Goal: Task Accomplishment & Management: Use online tool/utility

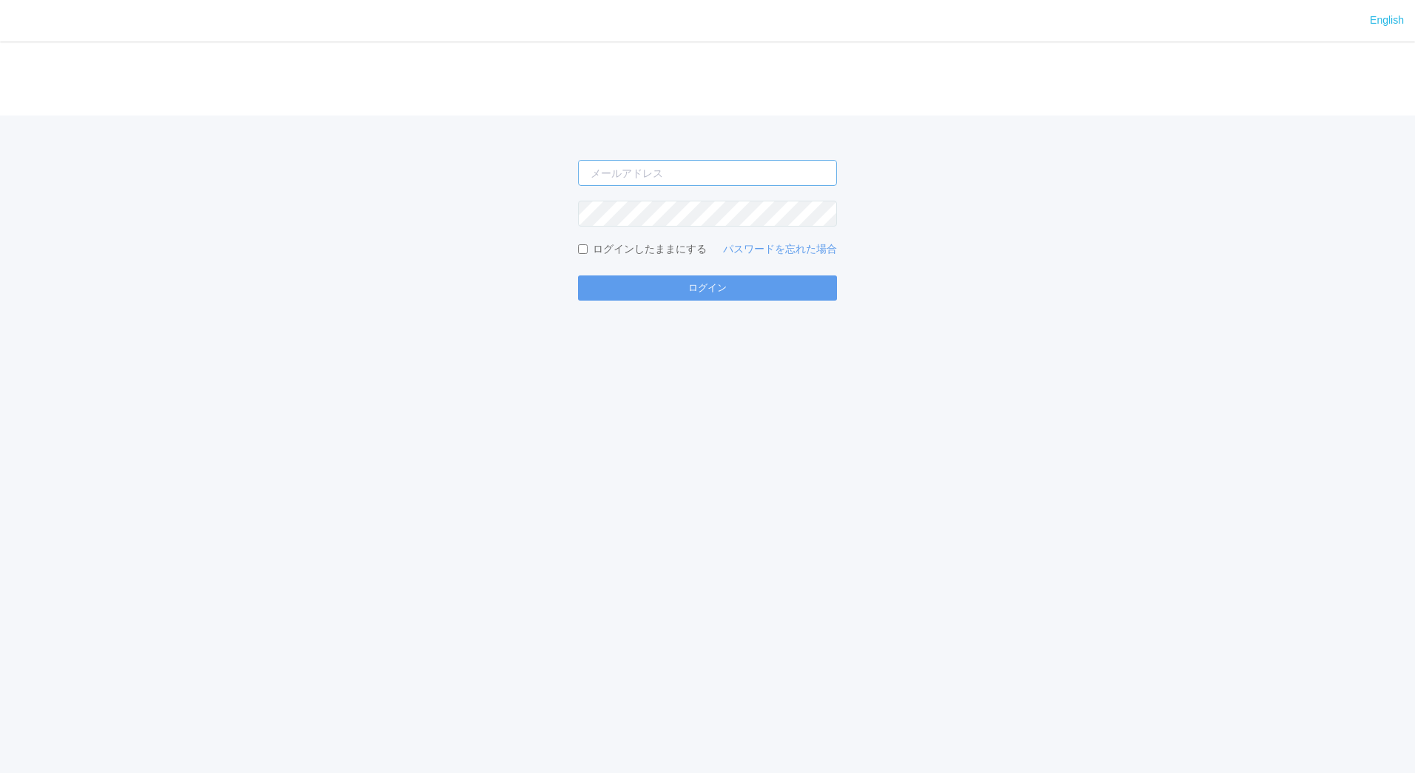
click at [676, 176] on input "email" at bounding box center [707, 173] width 259 height 26
type input "[EMAIL_ADDRESS][DOMAIN_NAME]"
click at [578, 275] on button "ログイン" at bounding box center [707, 287] width 259 height 25
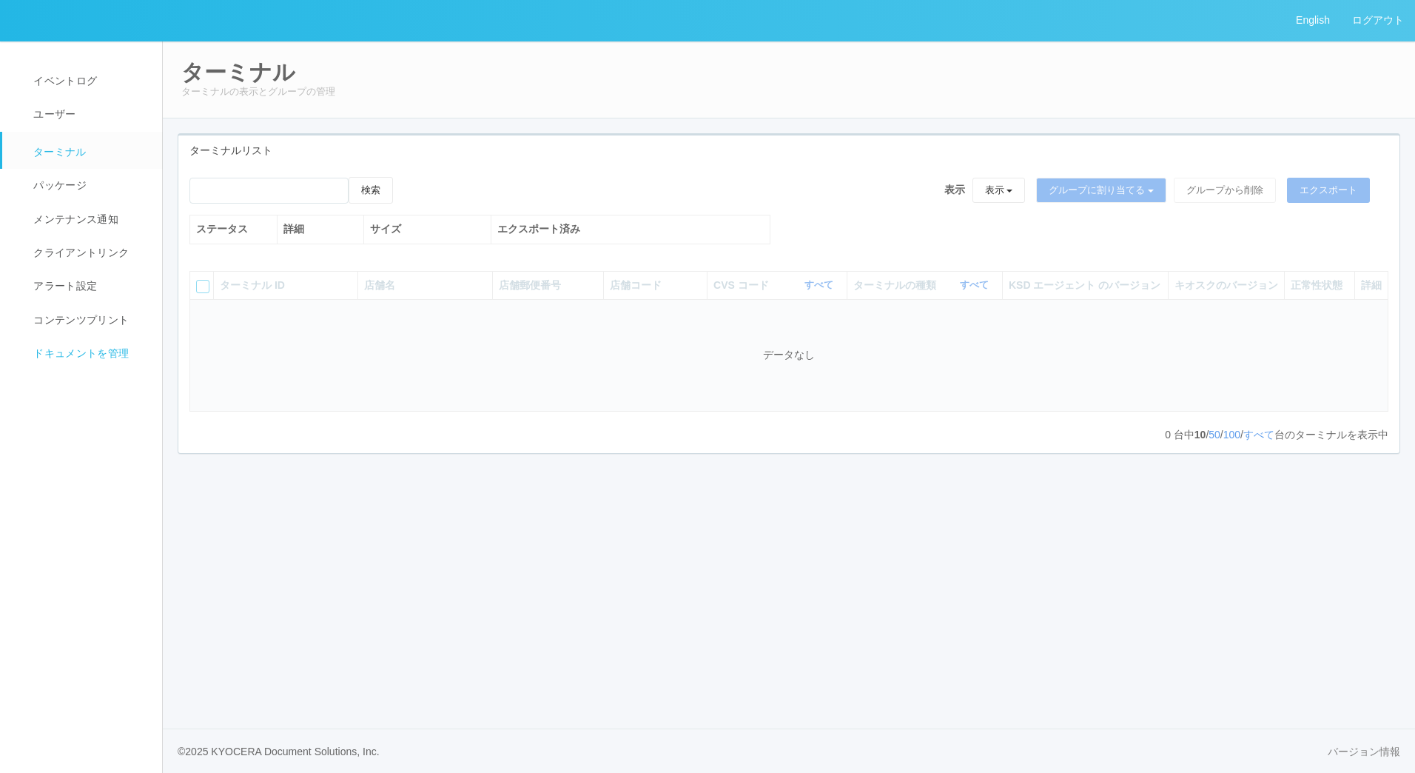
click at [86, 357] on span "ドキュメントを管理" at bounding box center [79, 353] width 99 height 12
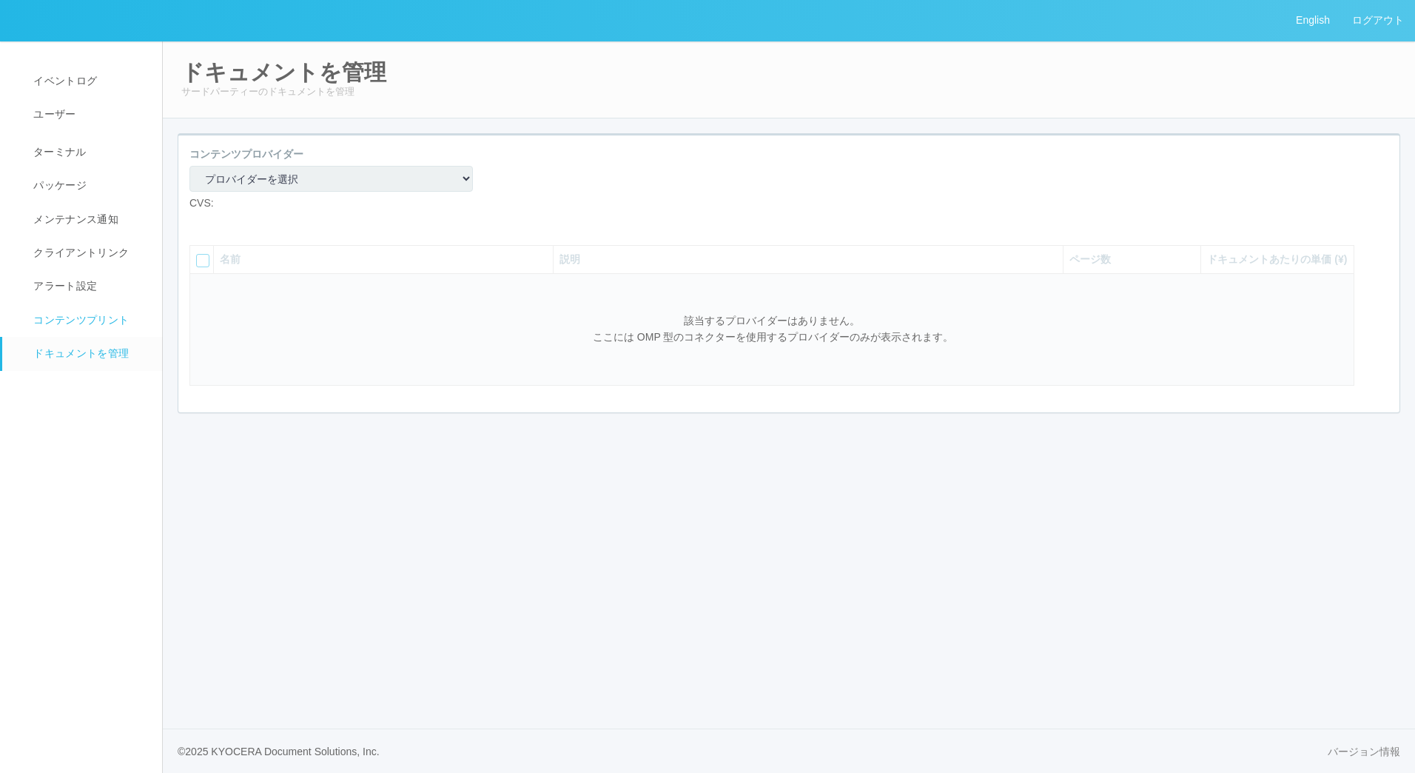
click at [87, 322] on span "コンテンツプリント" at bounding box center [79, 320] width 99 height 12
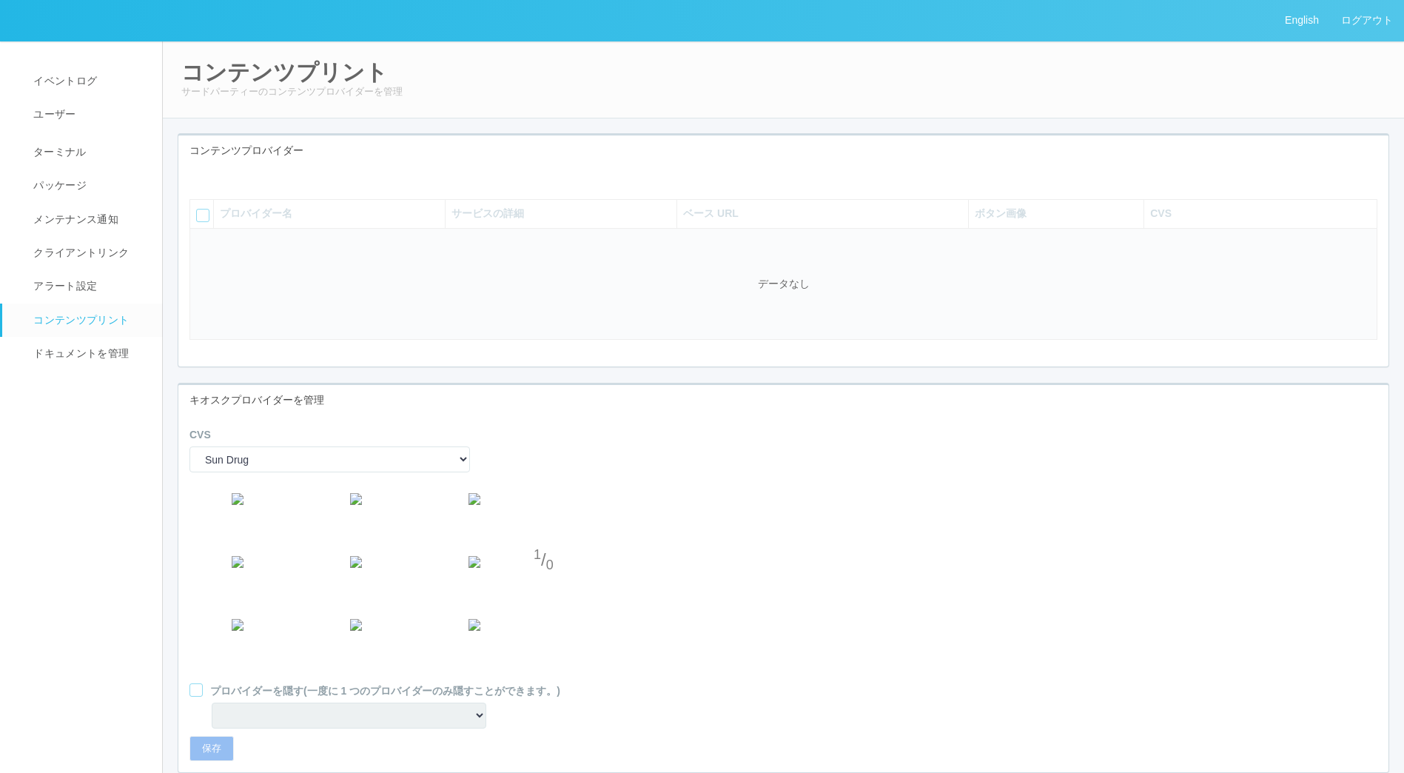
click at [201, 177] on icon at bounding box center [201, 177] width 0 height 0
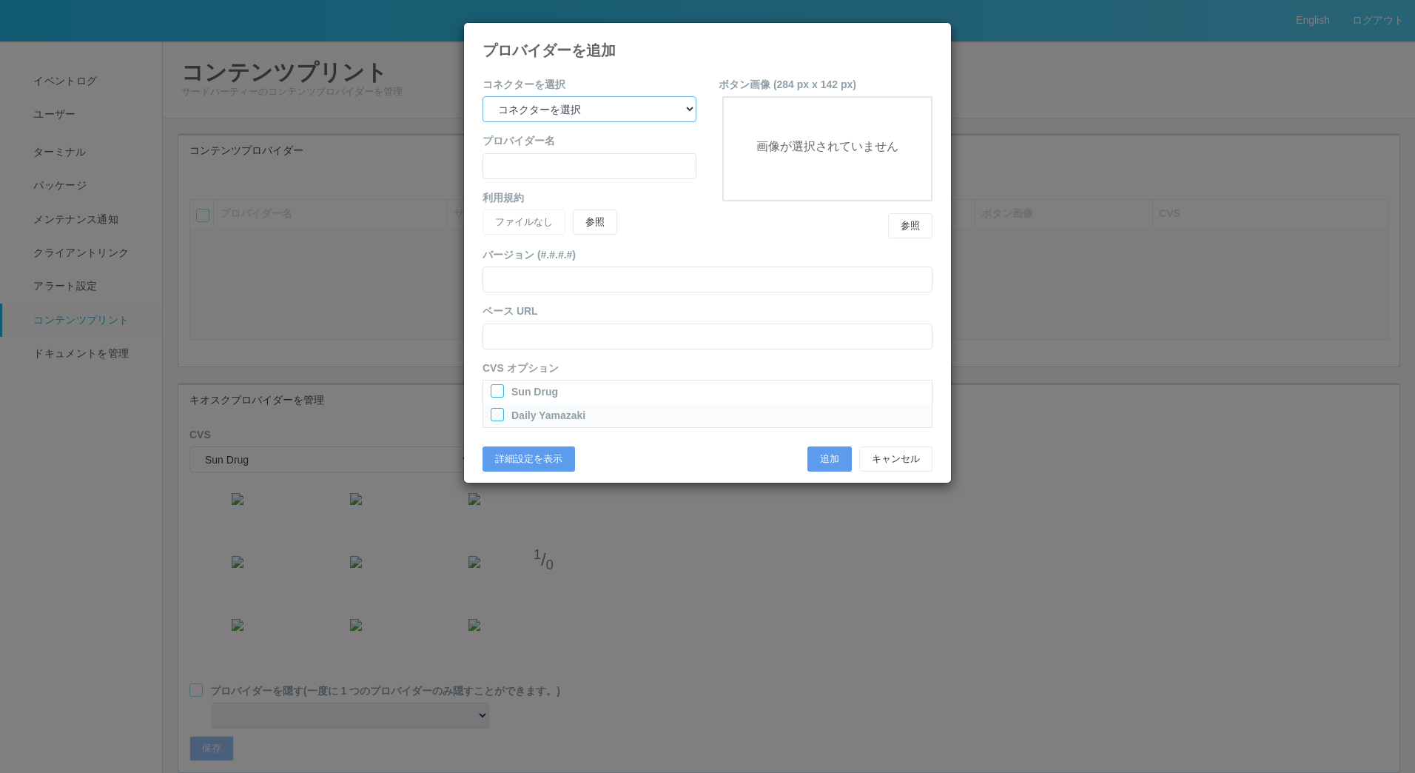
click at [565, 107] on select "コネクターを選択 yamaha-music bit omp keiba busica telecommute-support" at bounding box center [589, 109] width 214 height 26
select select "omp"
click at [482, 96] on select "コネクターを選択 yamaha-music bit omp keiba busica telecommute-support" at bounding box center [589, 109] width 214 height 26
type input "Operations Manual Print"
click at [496, 399] on div "Sun Drug" at bounding box center [708, 393] width 434 height 19
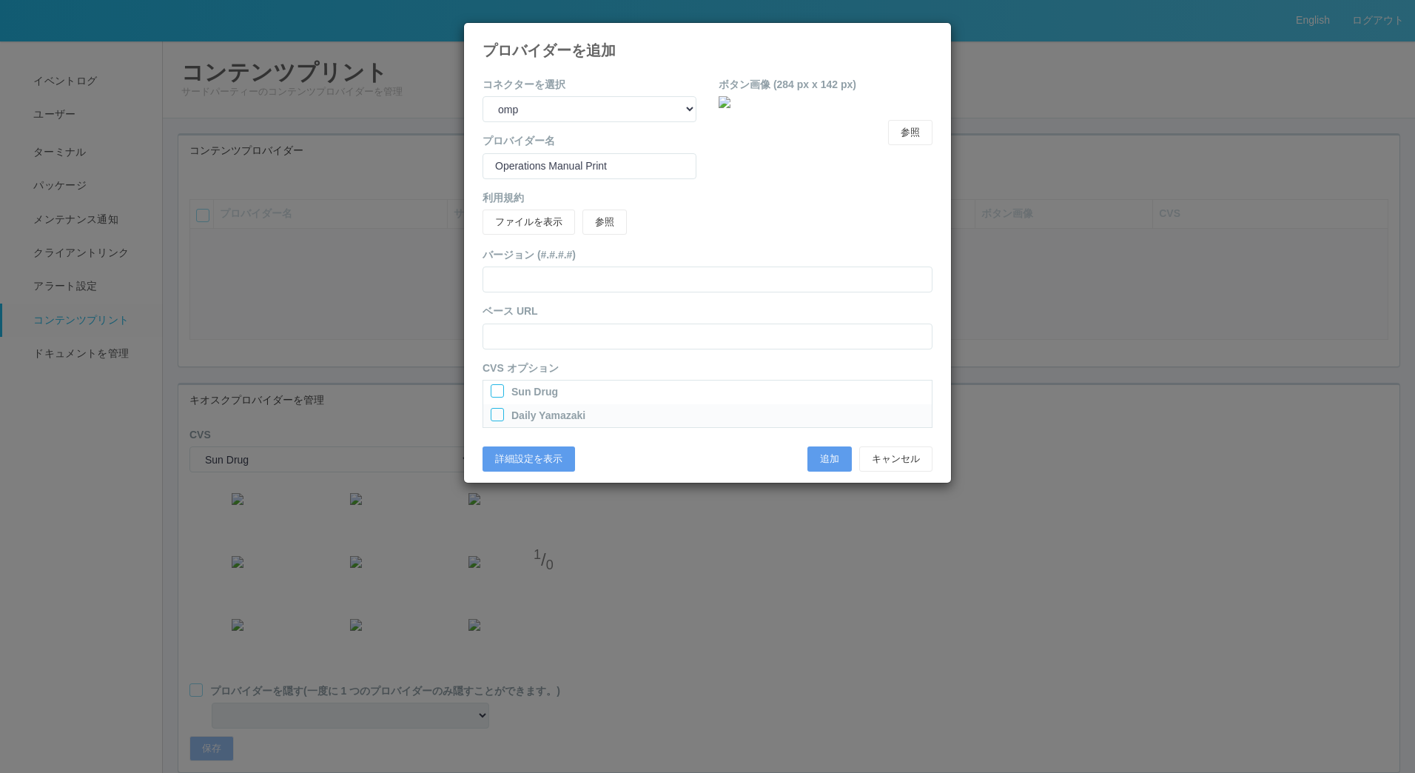
drag, startPoint x: 497, startPoint y: 386, endPoint x: 497, endPoint y: 395, distance: 9.6
click at [497, 389] on div at bounding box center [497, 390] width 13 height 13
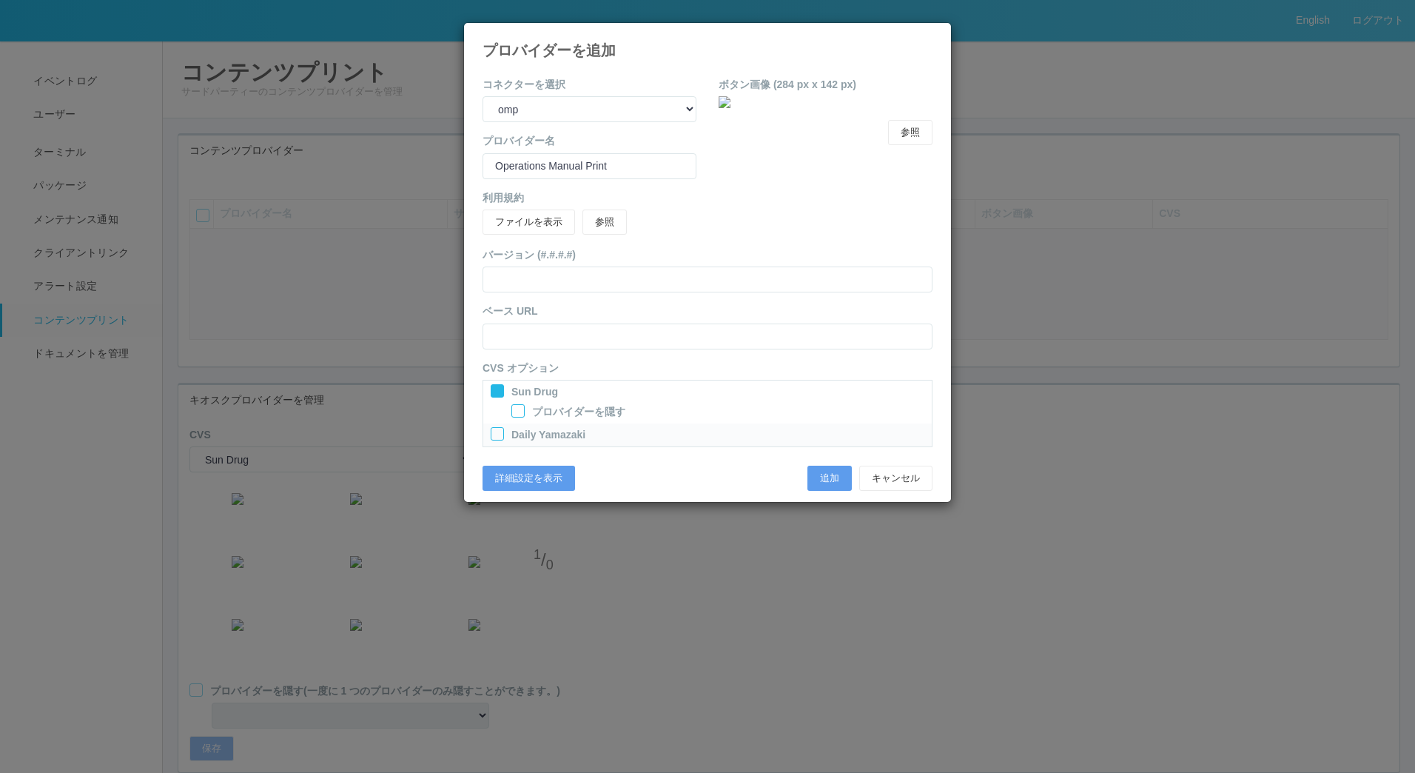
click at [497, 434] on div at bounding box center [497, 433] width 13 height 13
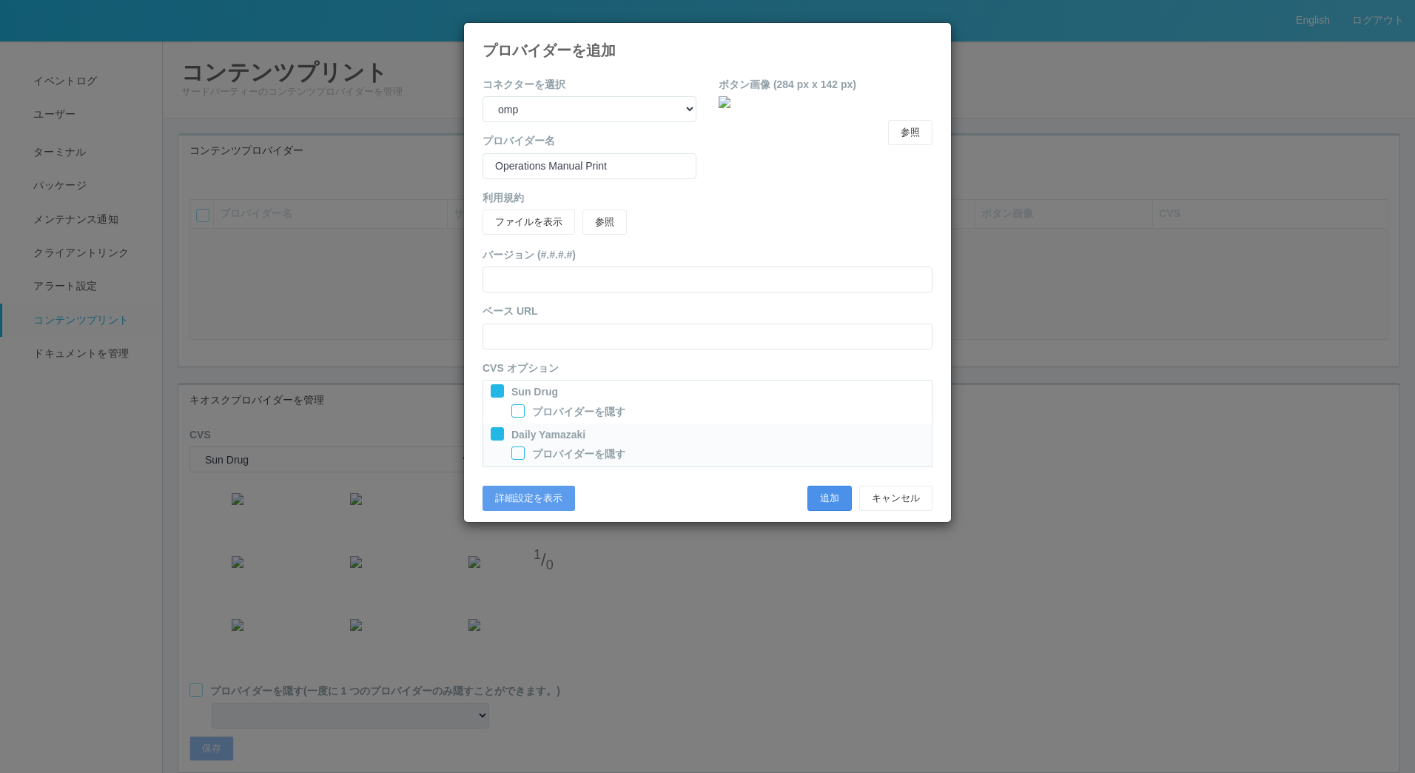
click at [820, 493] on button "追加" at bounding box center [829, 497] width 44 height 25
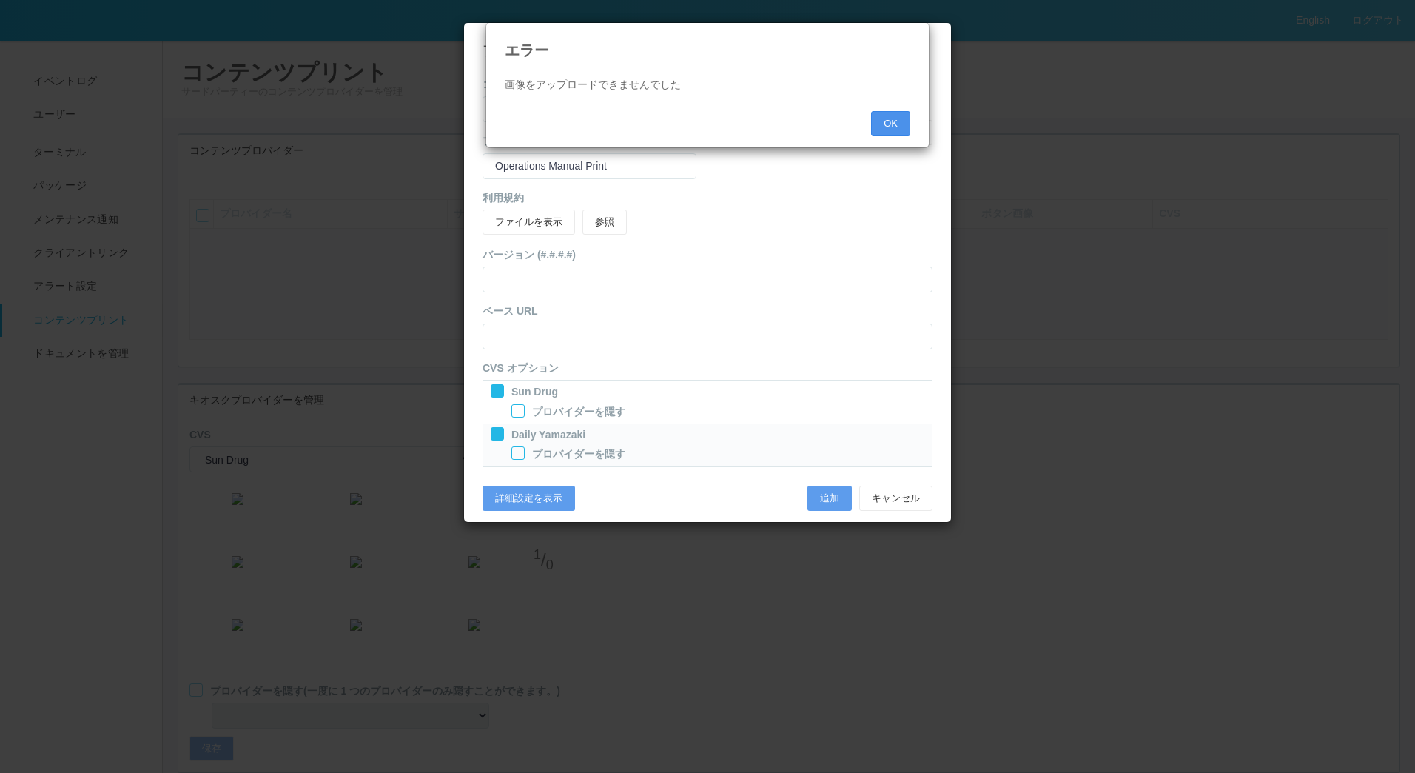
click at [884, 118] on button "OK" at bounding box center [890, 123] width 39 height 25
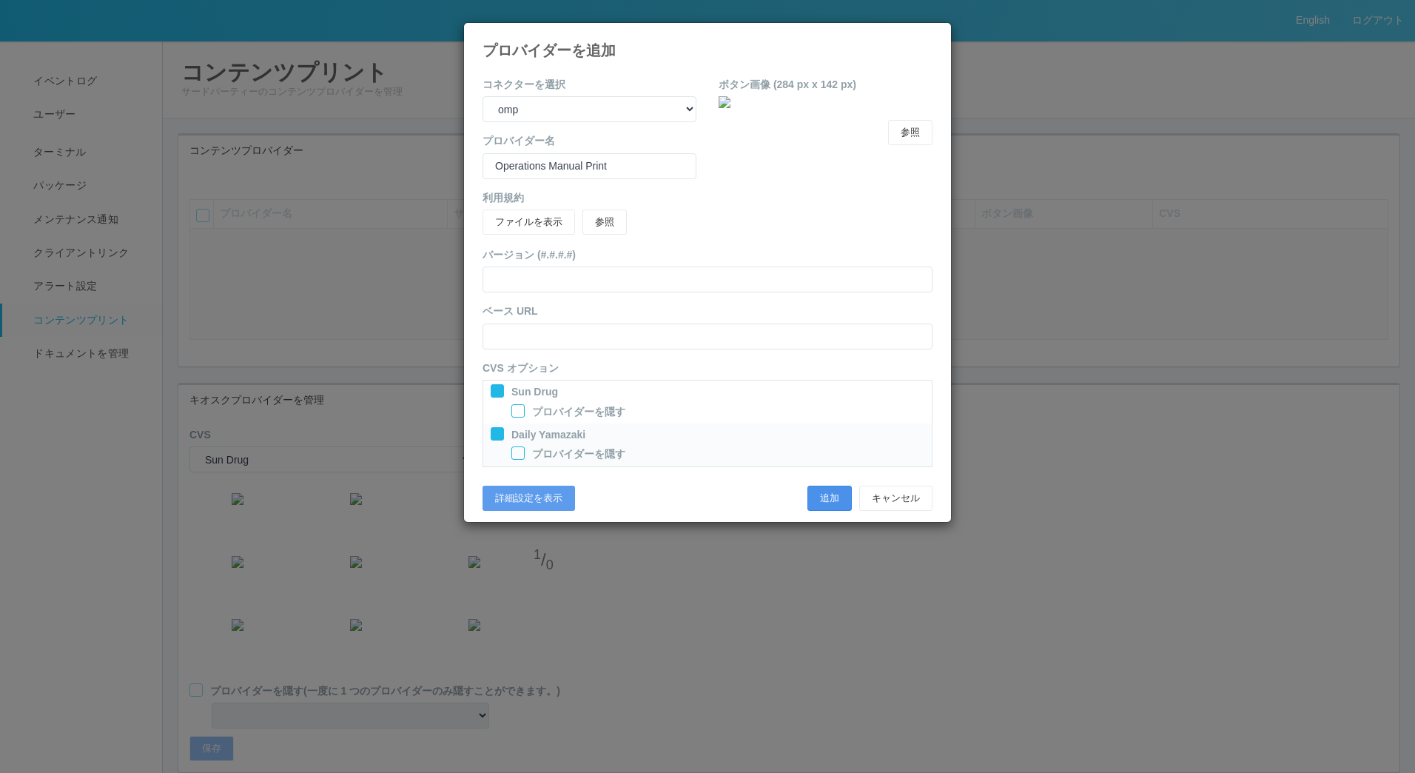
click at [823, 500] on button "追加" at bounding box center [829, 497] width 44 height 25
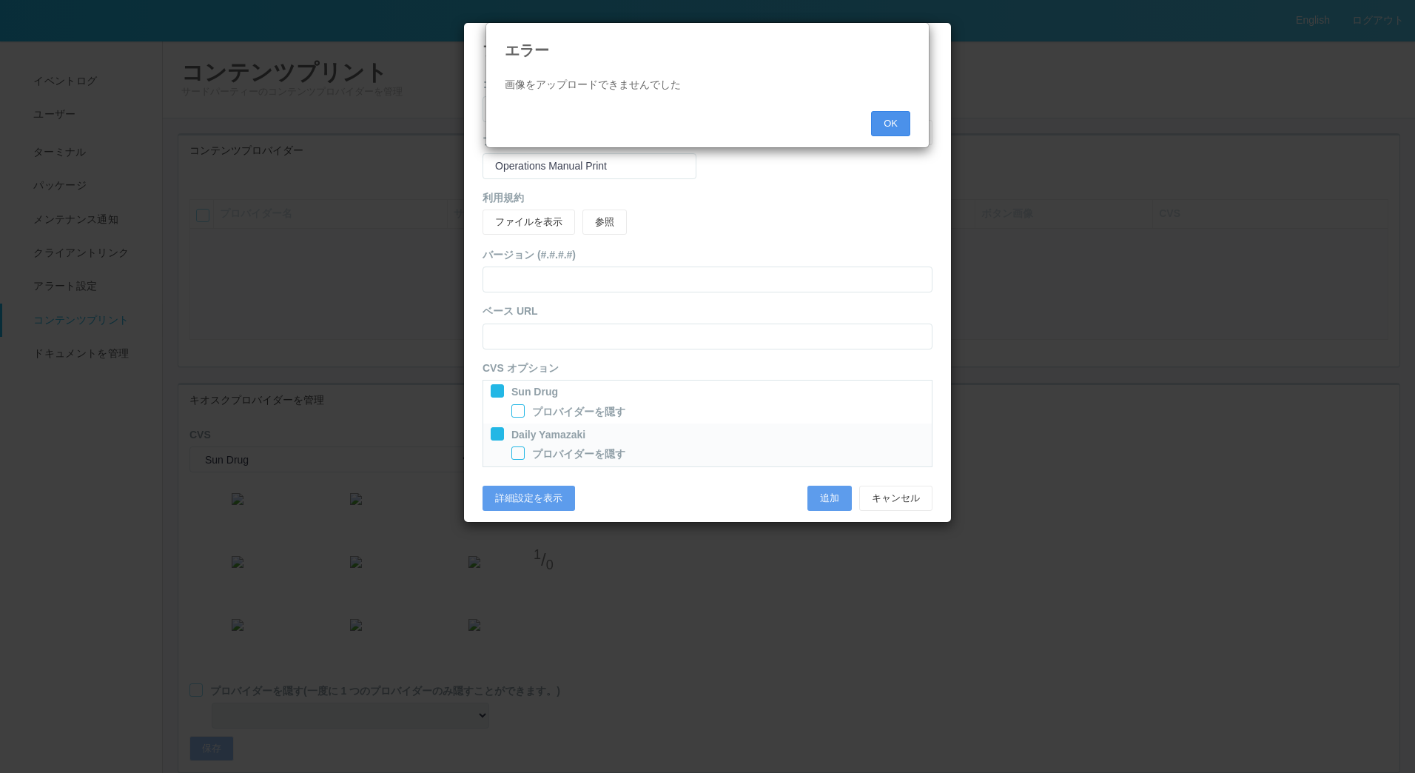
click at [881, 117] on button "OK" at bounding box center [890, 123] width 39 height 25
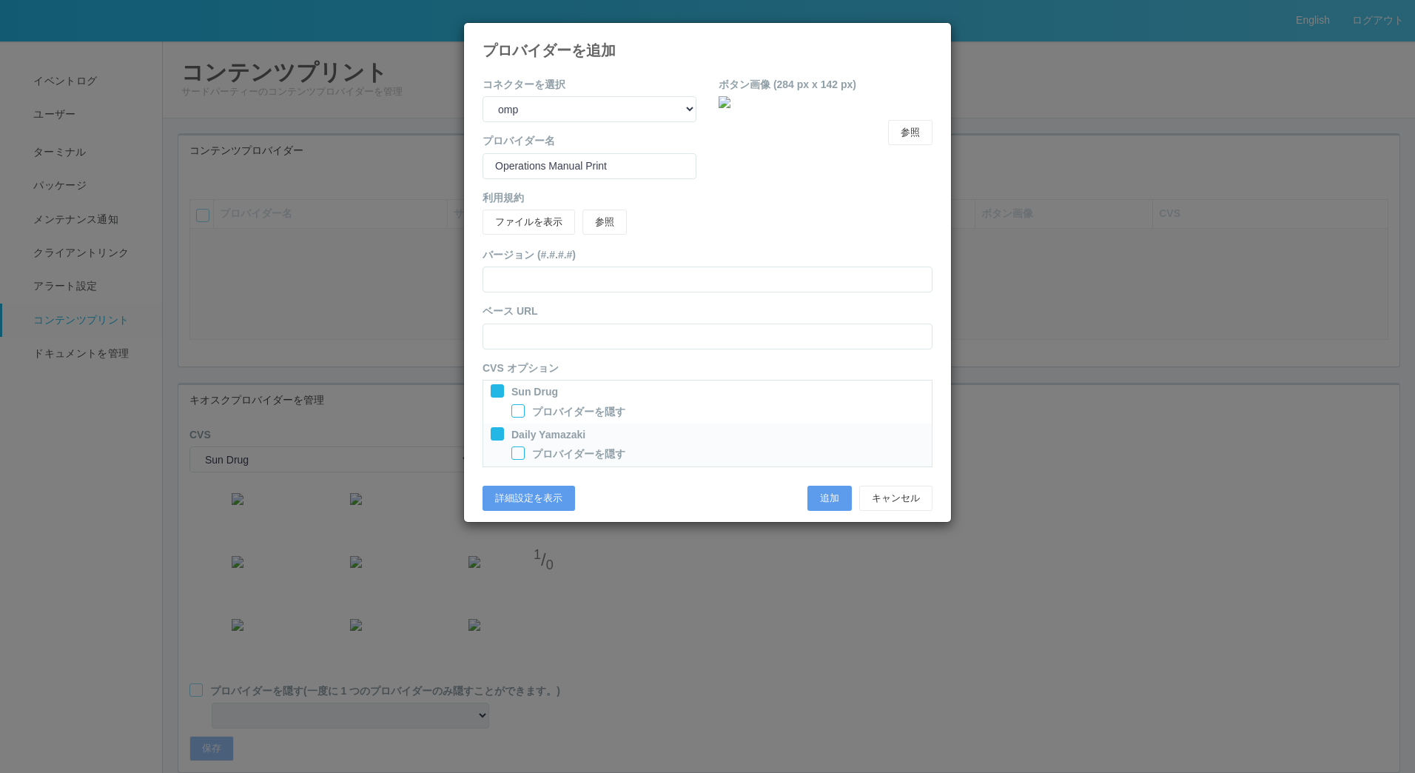
click at [918, 46] on h4 "プロバイダーを追加" at bounding box center [707, 50] width 450 height 16
click at [932, 34] on icon at bounding box center [932, 34] width 0 height 0
